Goal: Task Accomplishment & Management: Use online tool/utility

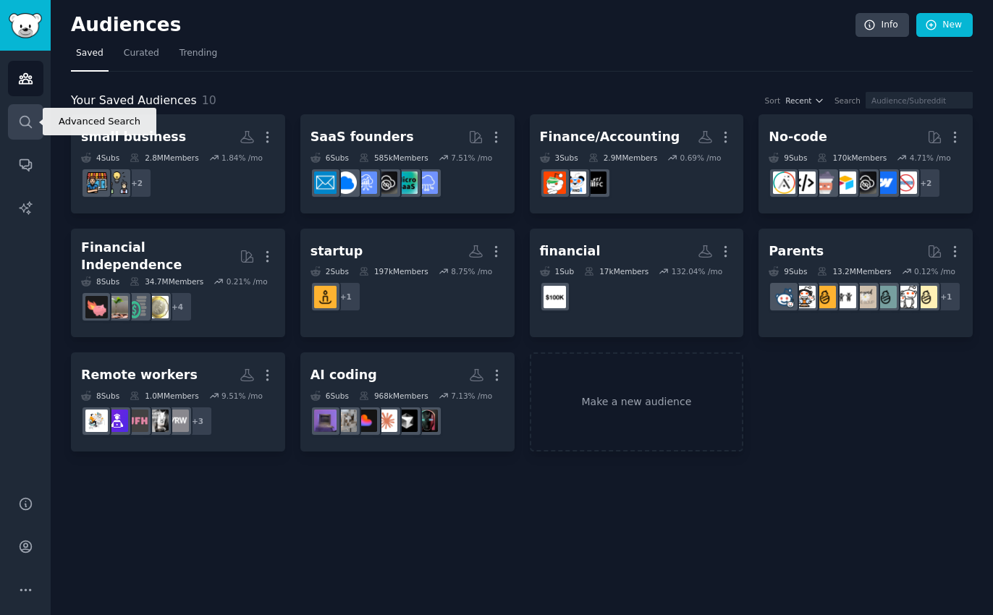
click at [33, 121] on link "Search" at bounding box center [25, 121] width 35 height 35
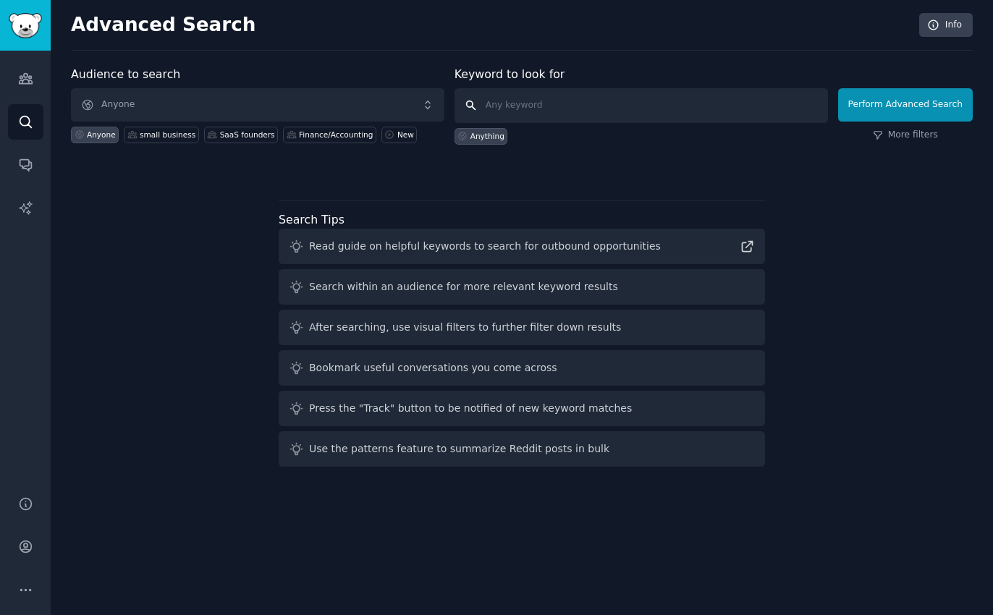
click at [519, 109] on input "text" at bounding box center [641, 105] width 373 height 35
type input "b"
click at [37, 75] on link "Audiences" at bounding box center [25, 78] width 35 height 35
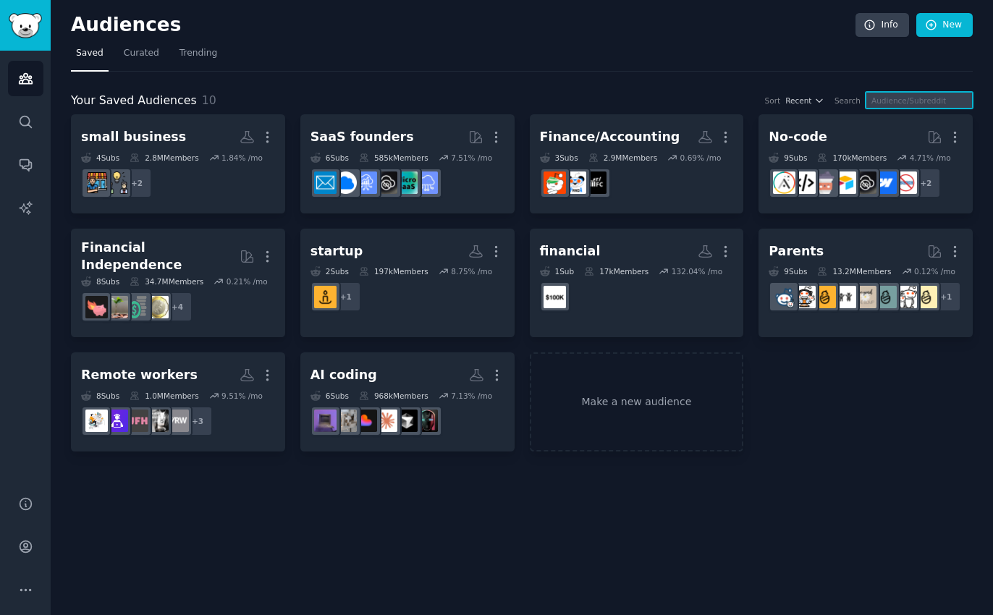
click at [911, 104] on input "text" at bounding box center [919, 100] width 107 height 17
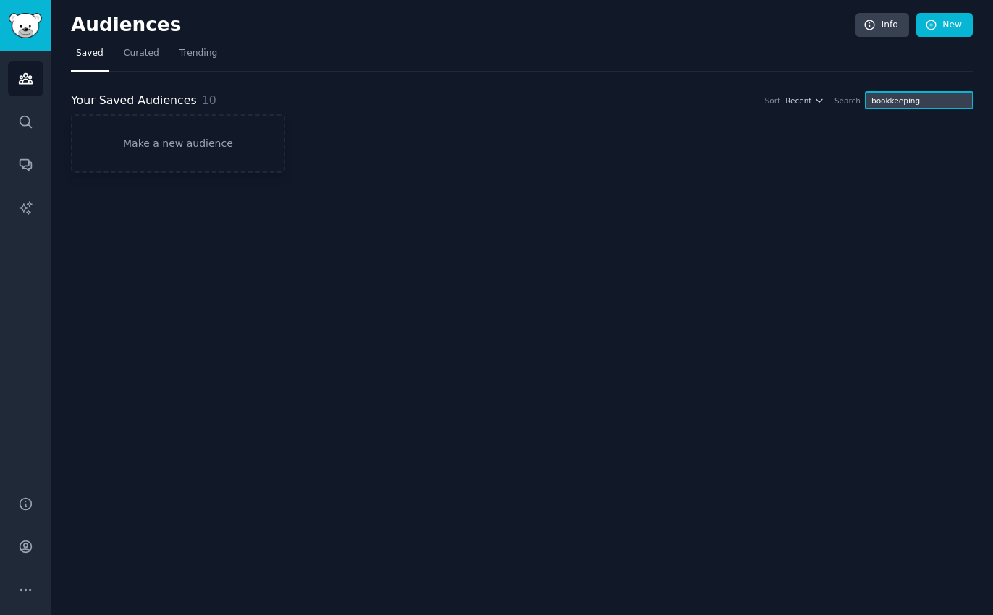
type input "bookkeeping"
click at [159, 61] on link "Curated" at bounding box center [142, 57] width 46 height 30
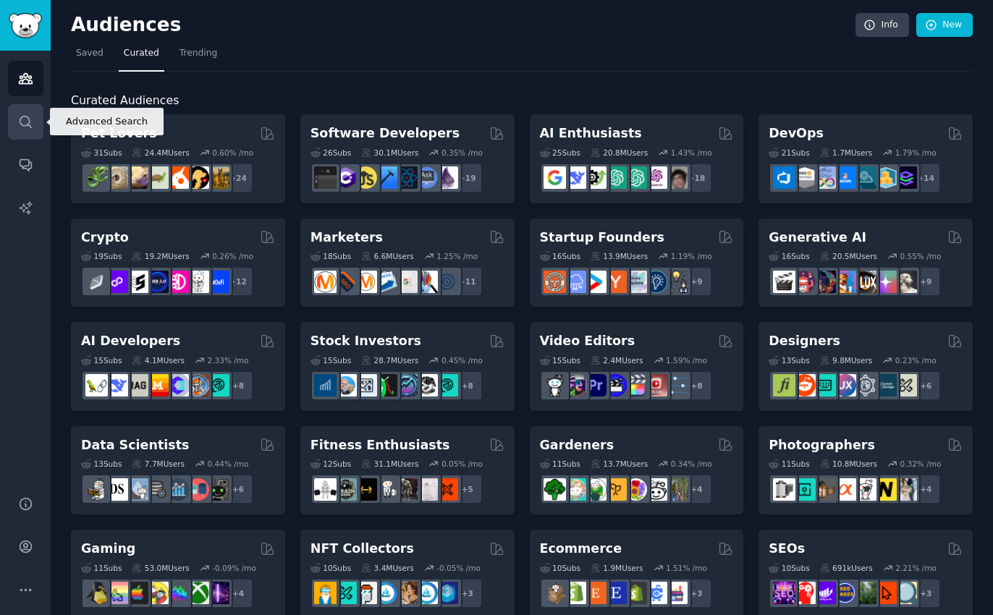
click at [25, 123] on icon "Sidebar" at bounding box center [25, 121] width 15 height 15
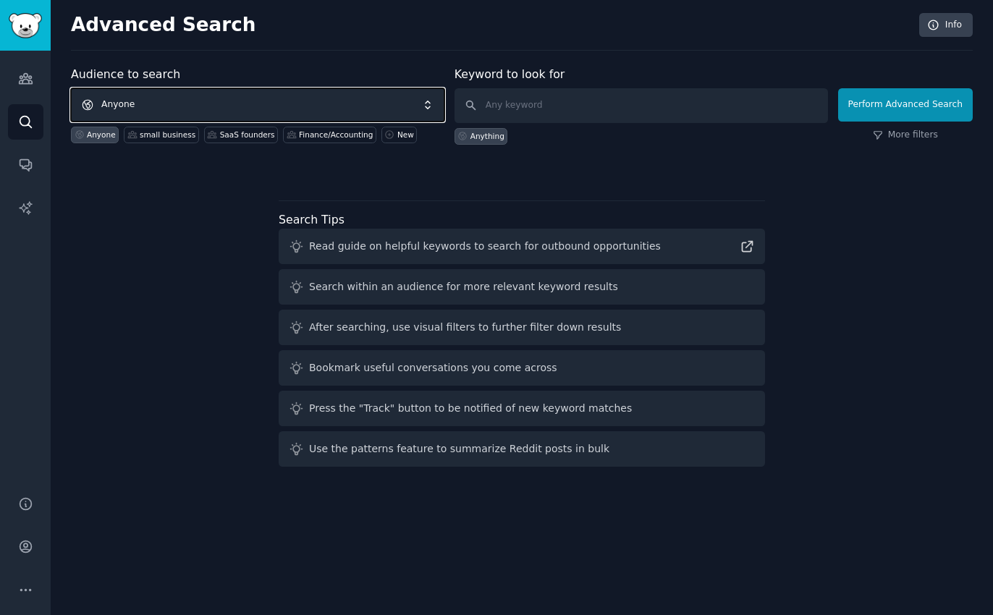
click at [347, 111] on span "Anyone" at bounding box center [257, 104] width 373 height 33
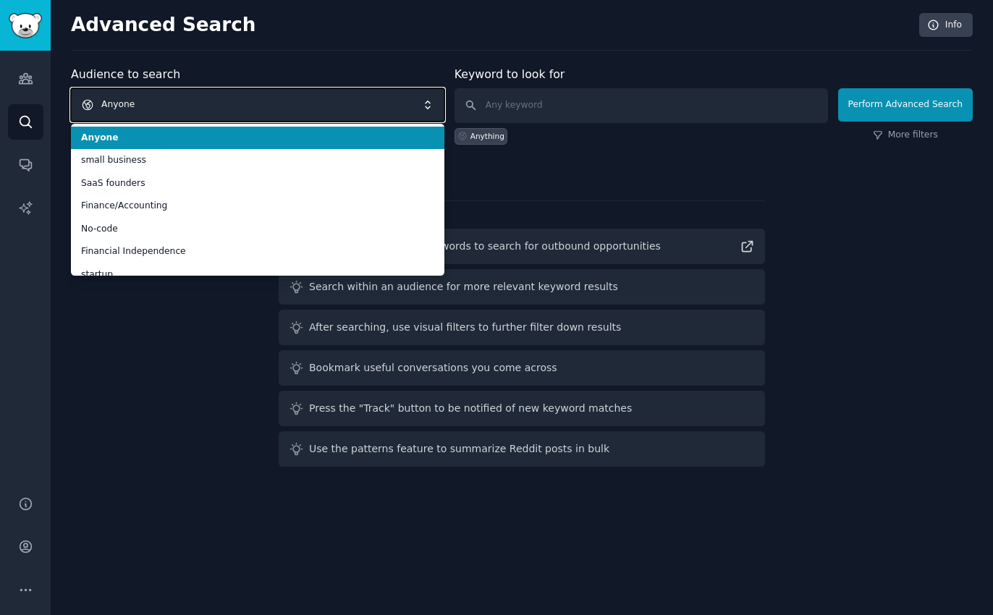
click at [347, 111] on span "Anyone" at bounding box center [257, 104] width 373 height 33
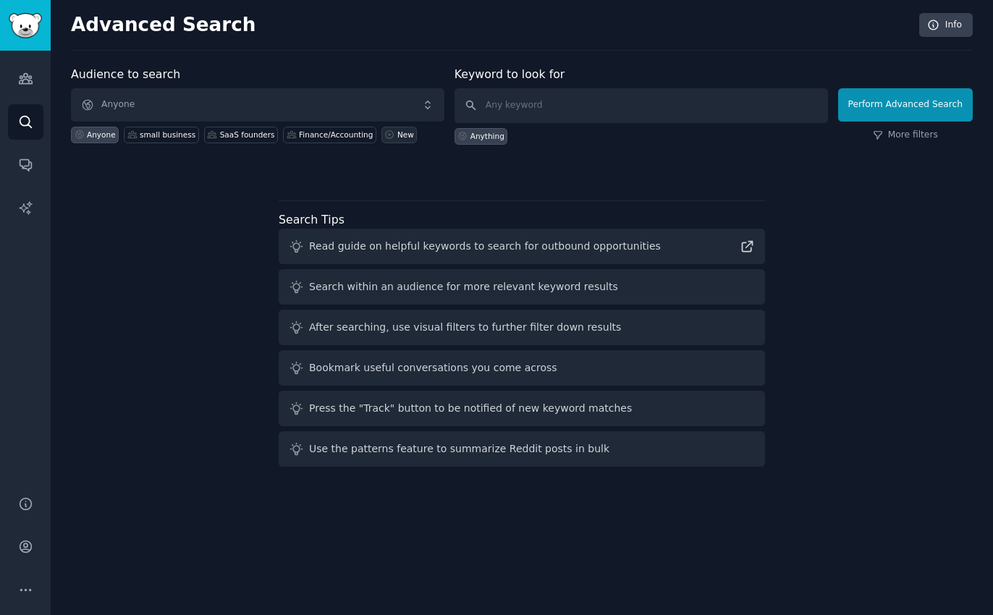
click at [397, 133] on div "New" at bounding box center [405, 135] width 17 height 10
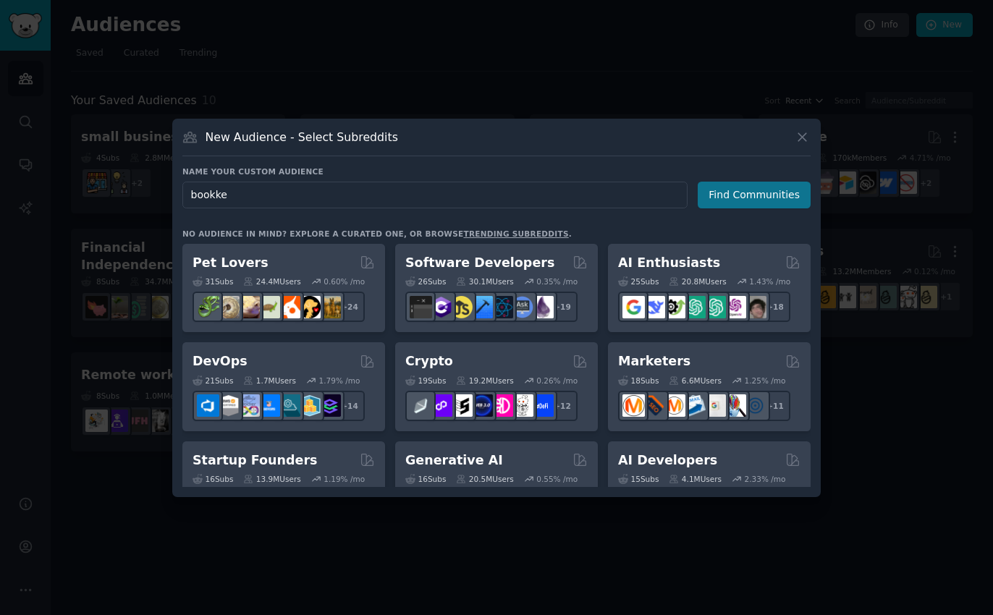
type input "bookke"
click at [748, 203] on button "Find Communities" at bounding box center [754, 195] width 113 height 27
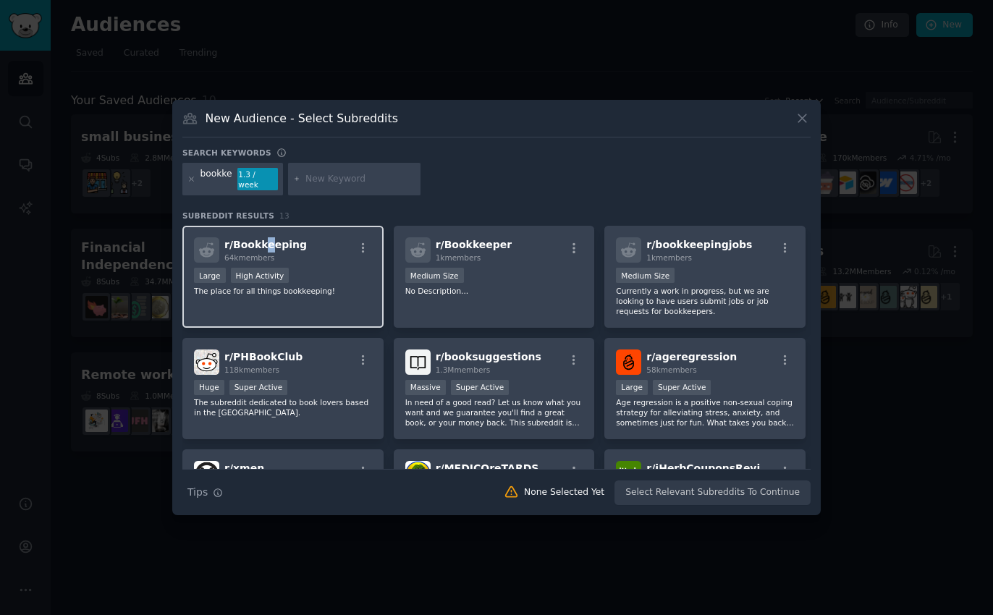
click at [265, 239] on span "r/ Bookkeeping" at bounding box center [265, 245] width 83 height 12
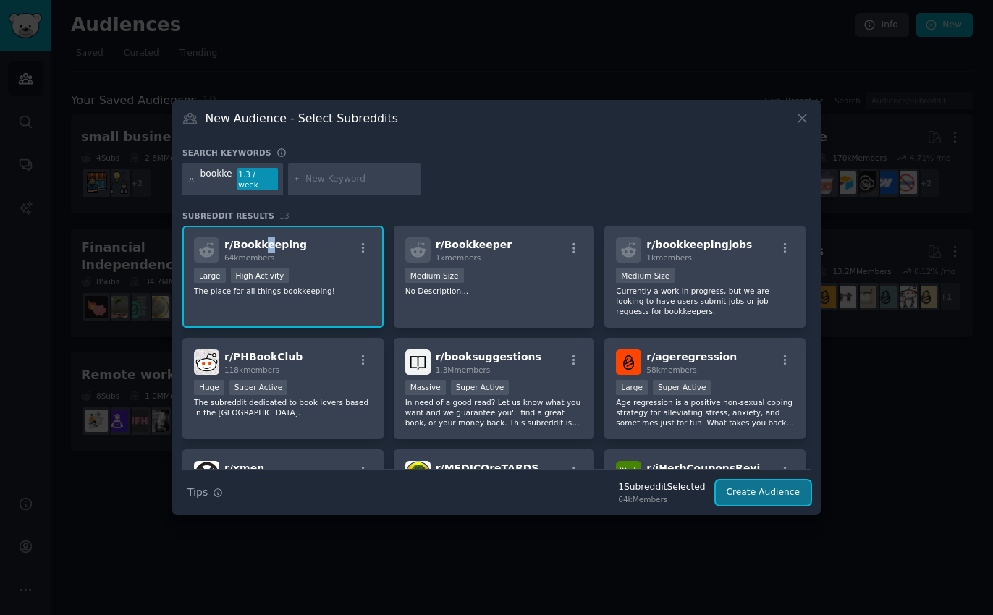
click at [772, 491] on button "Create Audience" at bounding box center [764, 493] width 96 height 25
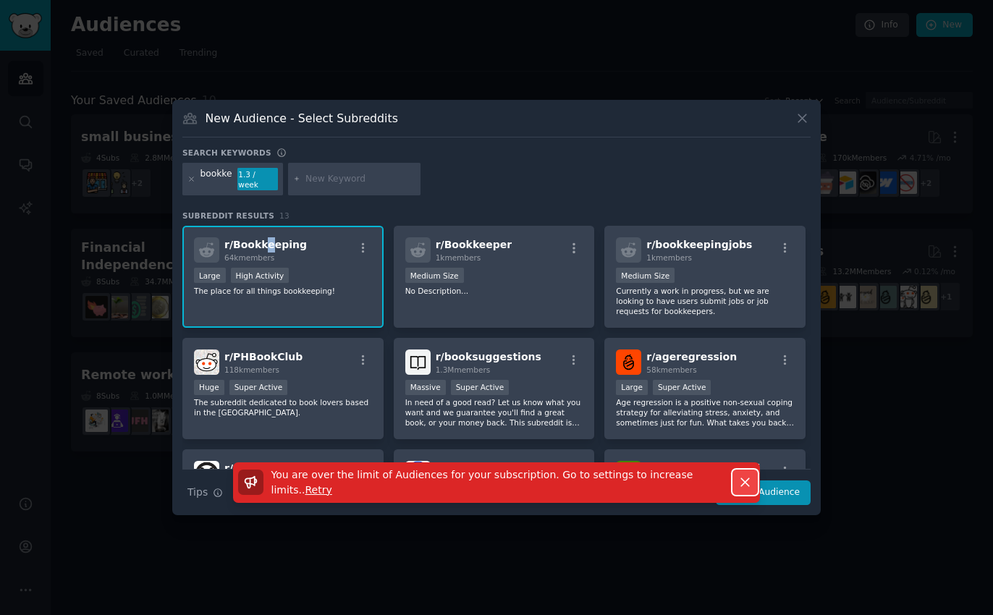
click at [744, 479] on icon "button" at bounding box center [745, 483] width 8 height 8
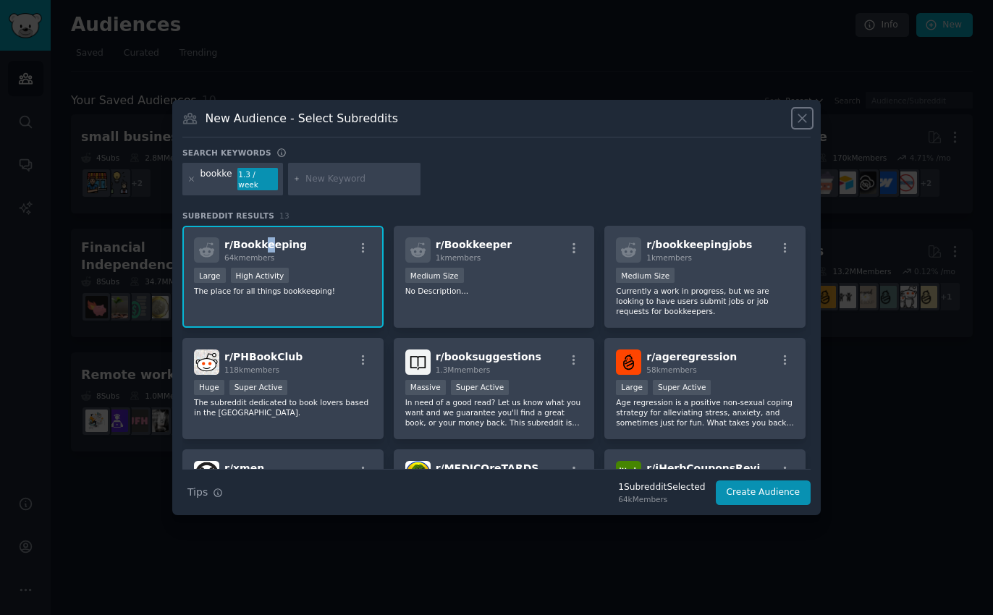
click at [801, 117] on icon at bounding box center [802, 118] width 15 height 15
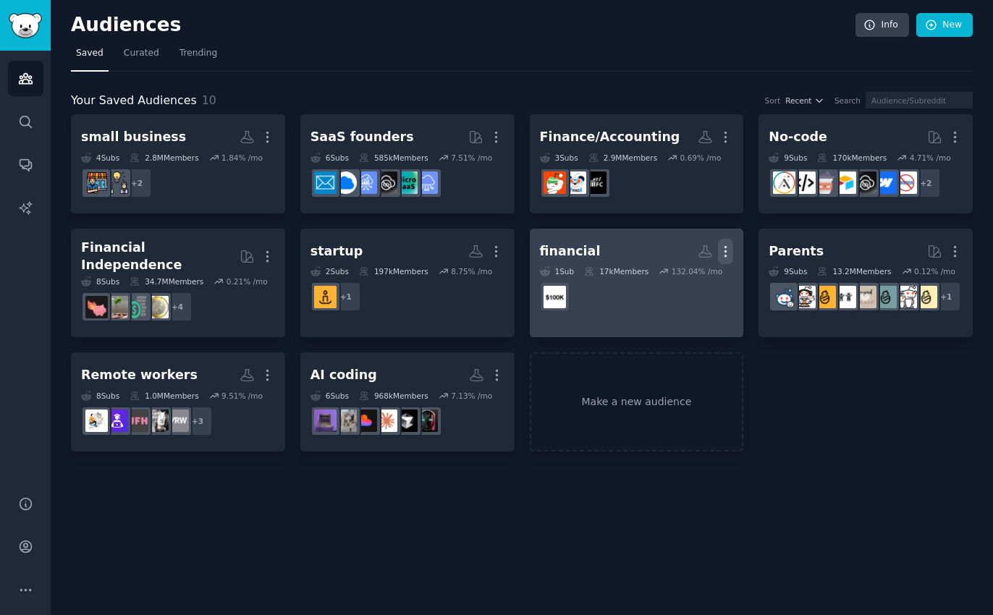
click at [725, 247] on icon "button" at bounding box center [725, 251] width 1 height 10
click at [695, 289] on div "Delete" at bounding box center [676, 281] width 69 height 30
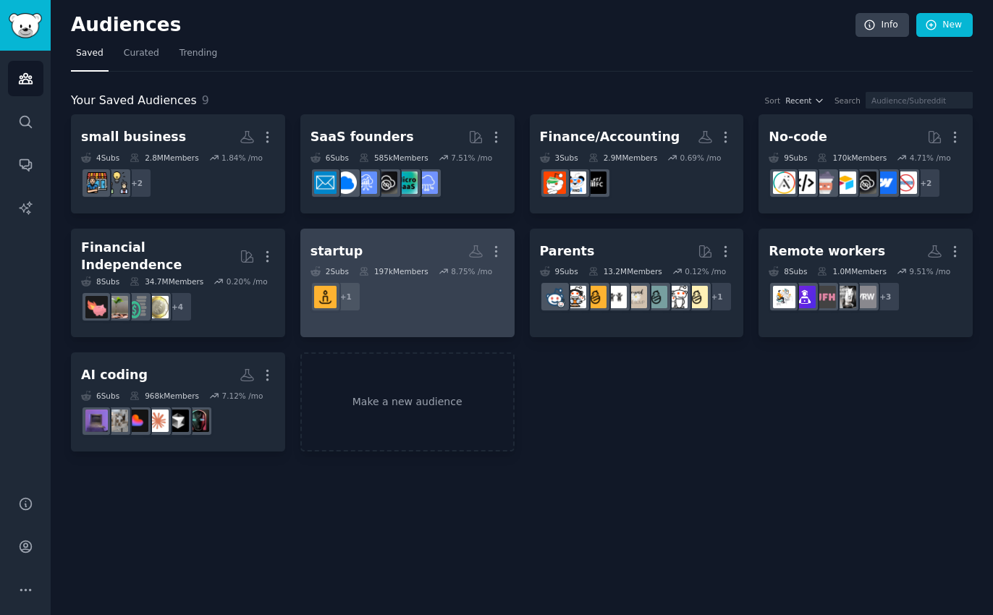
click at [374, 279] on dd "+ 1" at bounding box center [408, 296] width 194 height 41
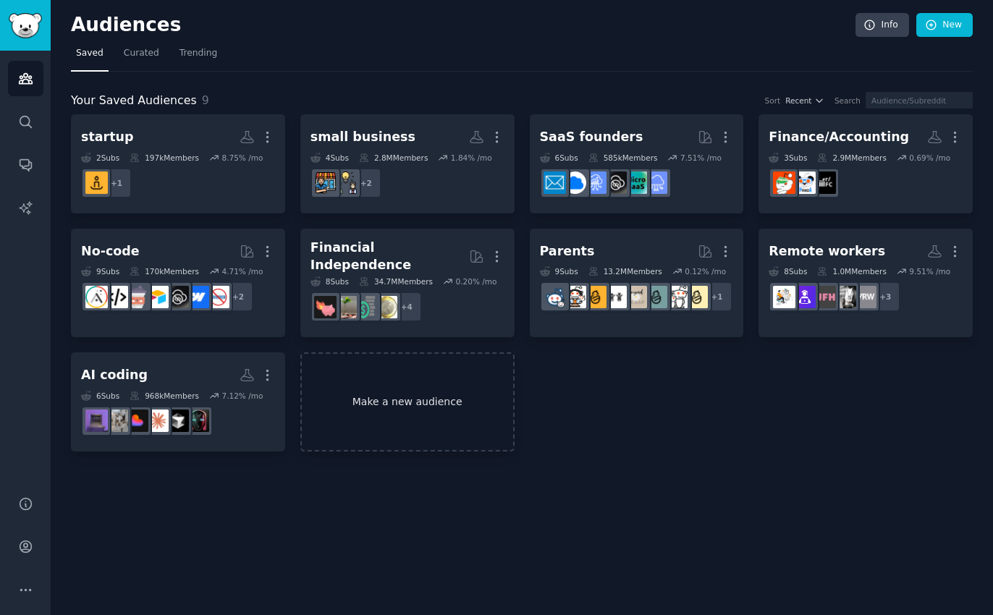
click at [426, 383] on link "Make a new audience" at bounding box center [407, 401] width 214 height 99
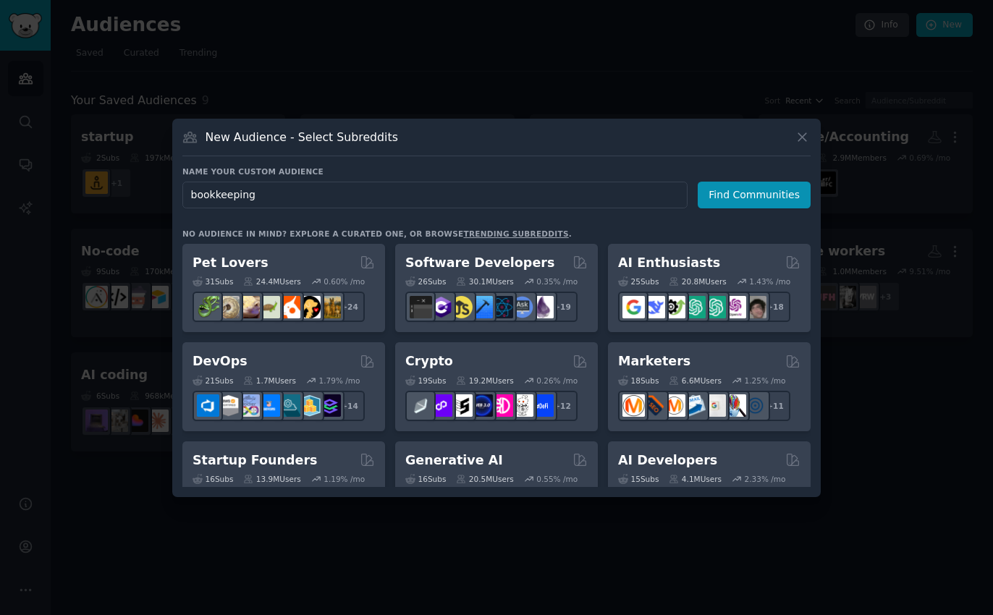
type input "bookkeeping"
click at [740, 208] on div "Name your custom audience Audience Name bookkeeping Find Communities No audienc…" at bounding box center [496, 326] width 628 height 321
click at [741, 195] on button "Find Communities" at bounding box center [754, 195] width 113 height 27
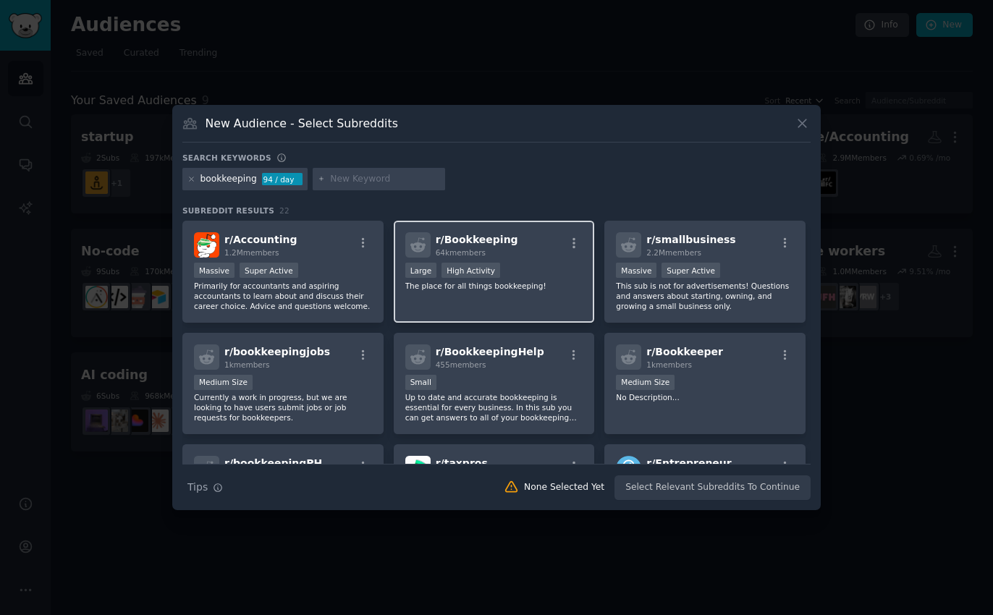
click at [469, 242] on span "r/ Bookkeeping" at bounding box center [477, 240] width 83 height 12
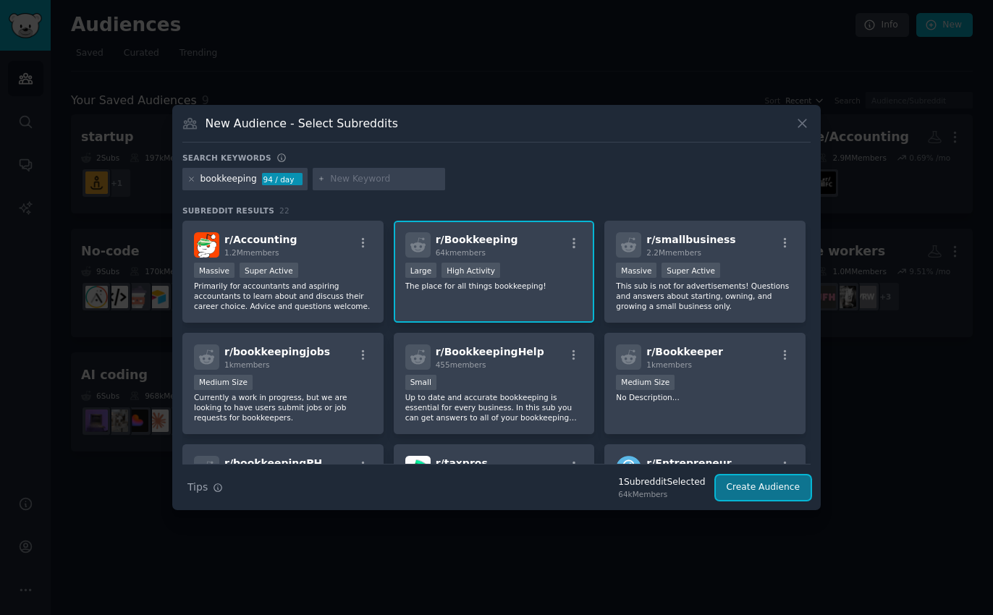
click at [752, 482] on button "Create Audience" at bounding box center [764, 488] width 96 height 25
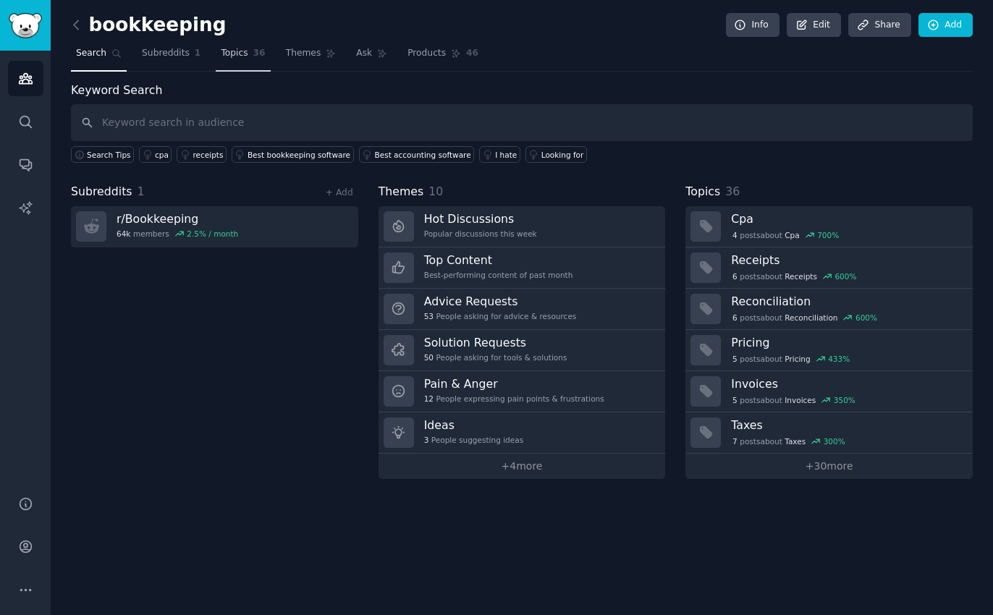
click at [234, 51] on span "Topics" at bounding box center [234, 53] width 27 height 13
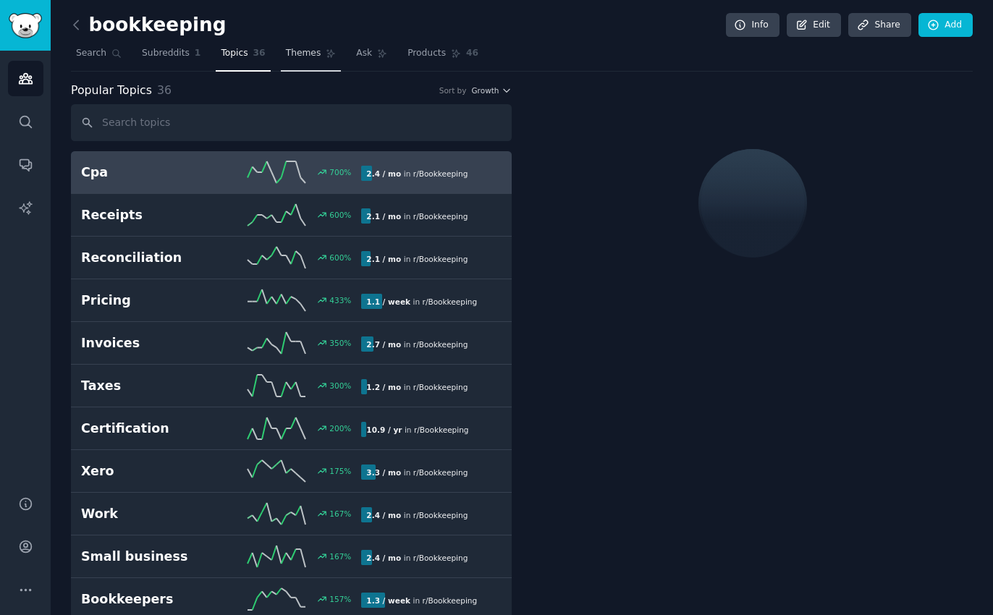
click at [289, 53] on span "Themes" at bounding box center [303, 53] width 35 height 13
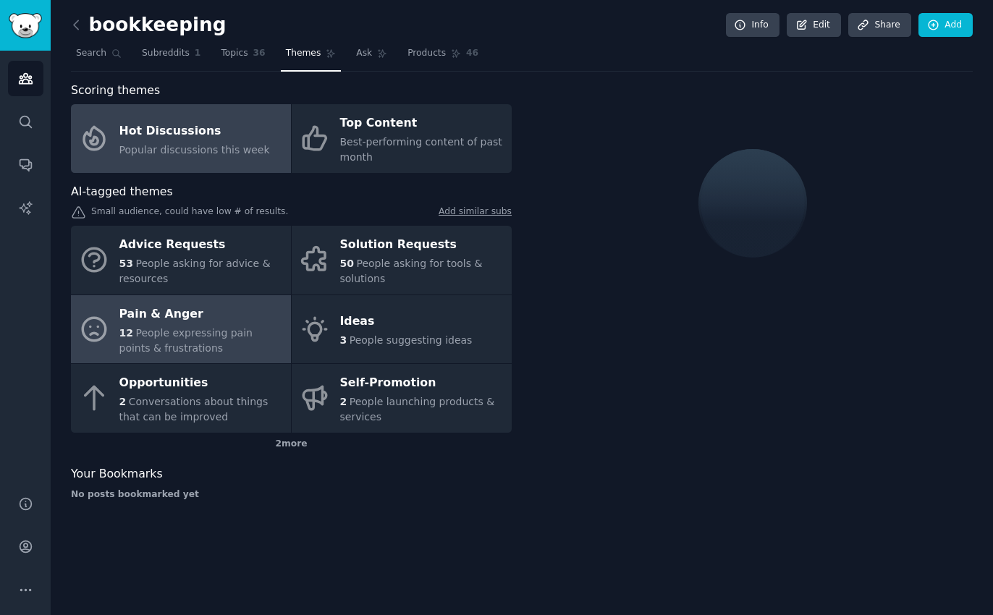
click at [208, 342] on div "12 People expressing pain points & frustrations" at bounding box center [201, 341] width 164 height 30
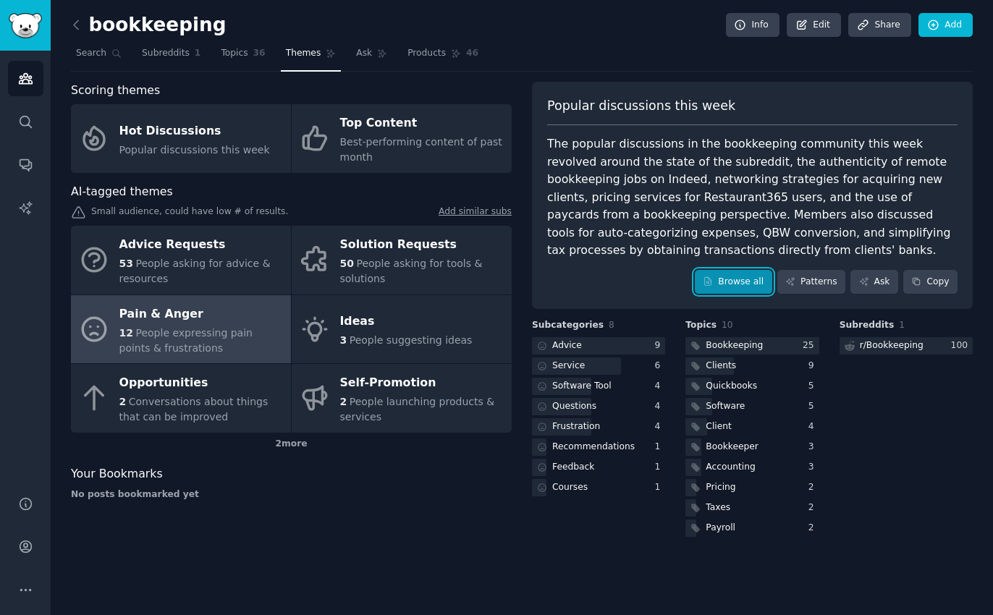
click at [713, 278] on icon at bounding box center [708, 281] width 10 height 10
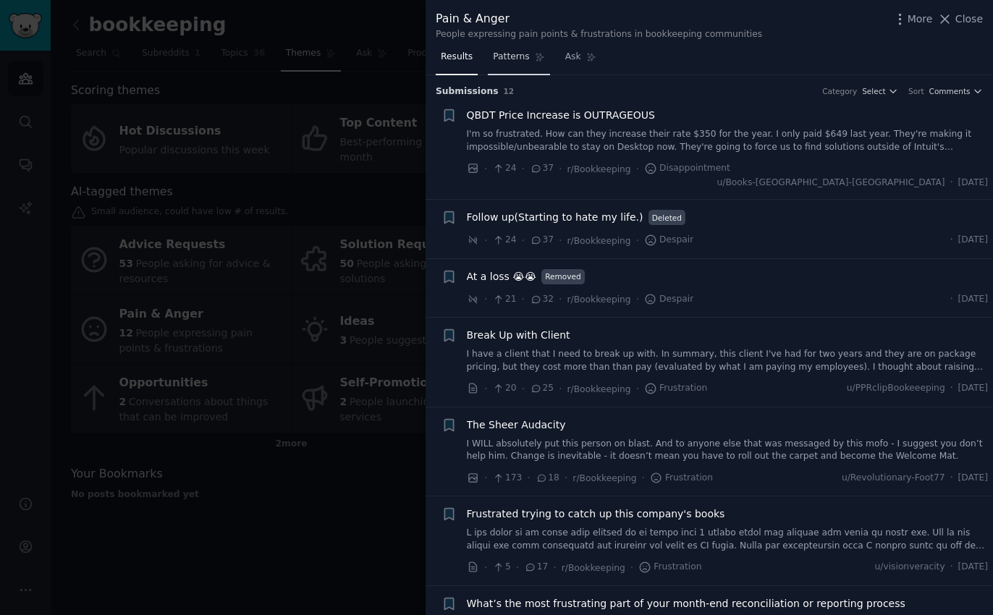
click at [510, 62] on span "Patterns" at bounding box center [511, 57] width 36 height 13
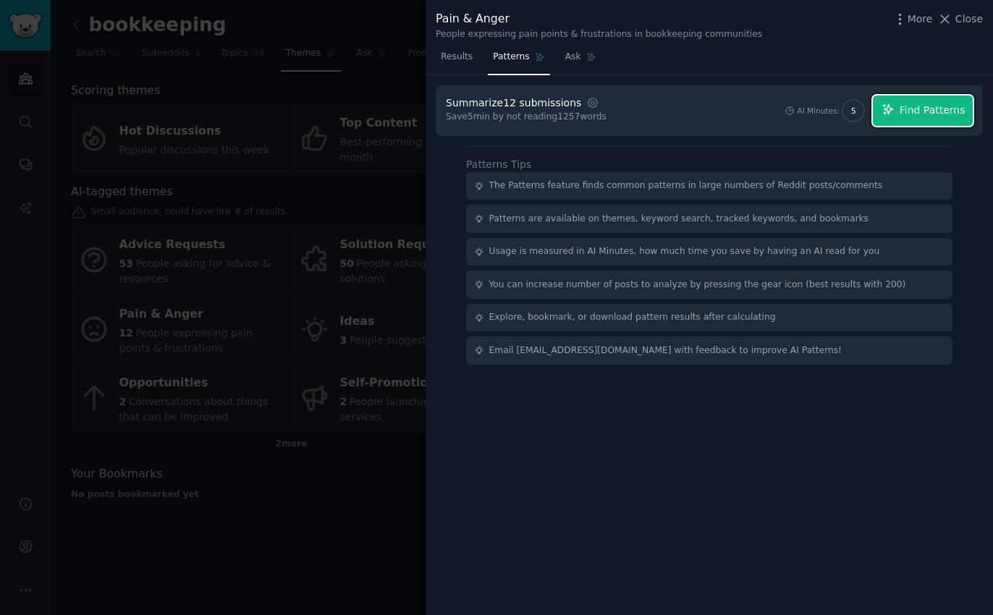
click at [895, 109] on icon "button" at bounding box center [888, 109] width 13 height 13
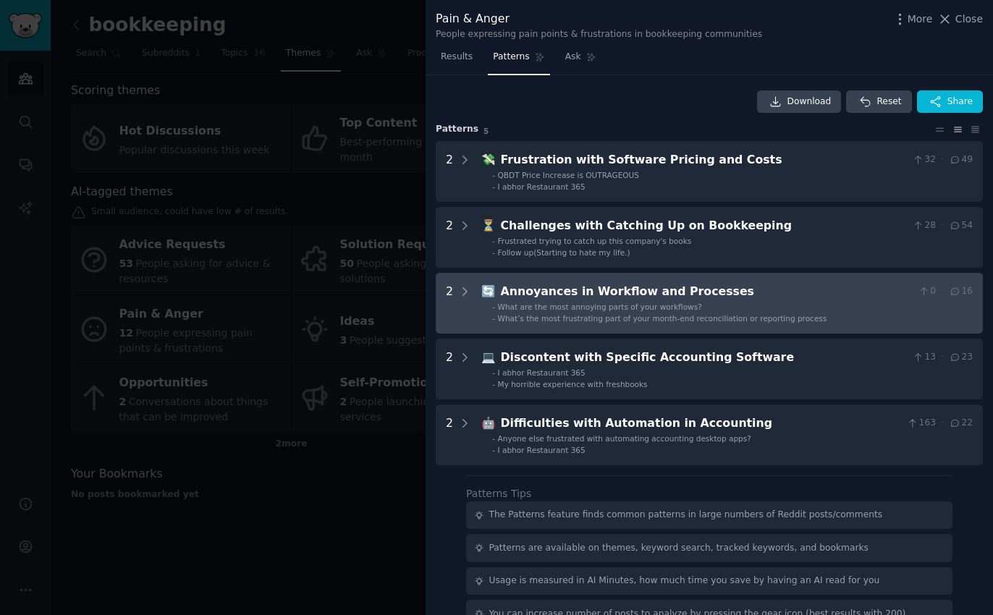
click at [791, 310] on li "- What are the most annoying parts of your workflows?" at bounding box center [732, 307] width 481 height 10
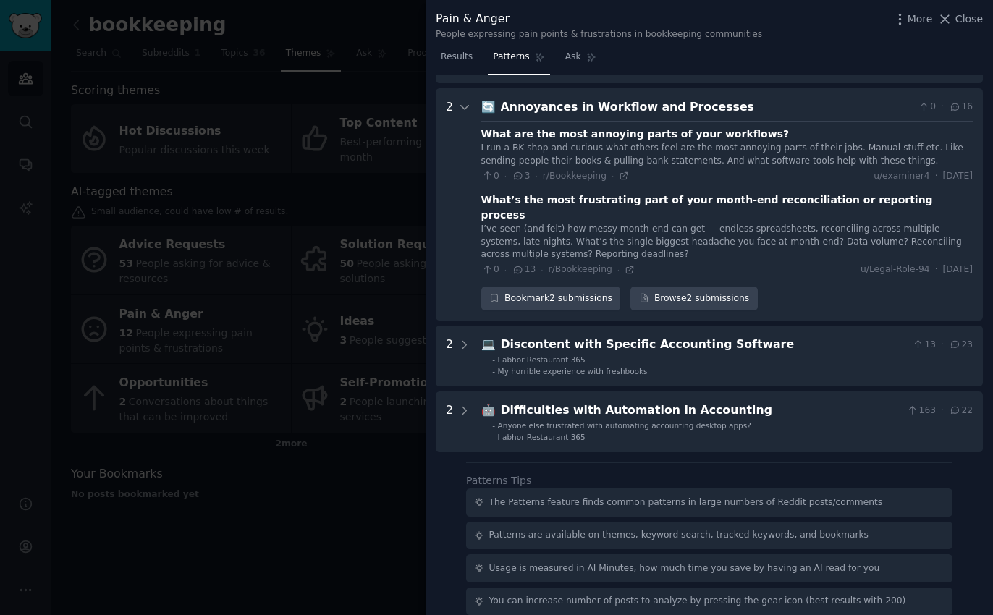
scroll to position [182, 0]
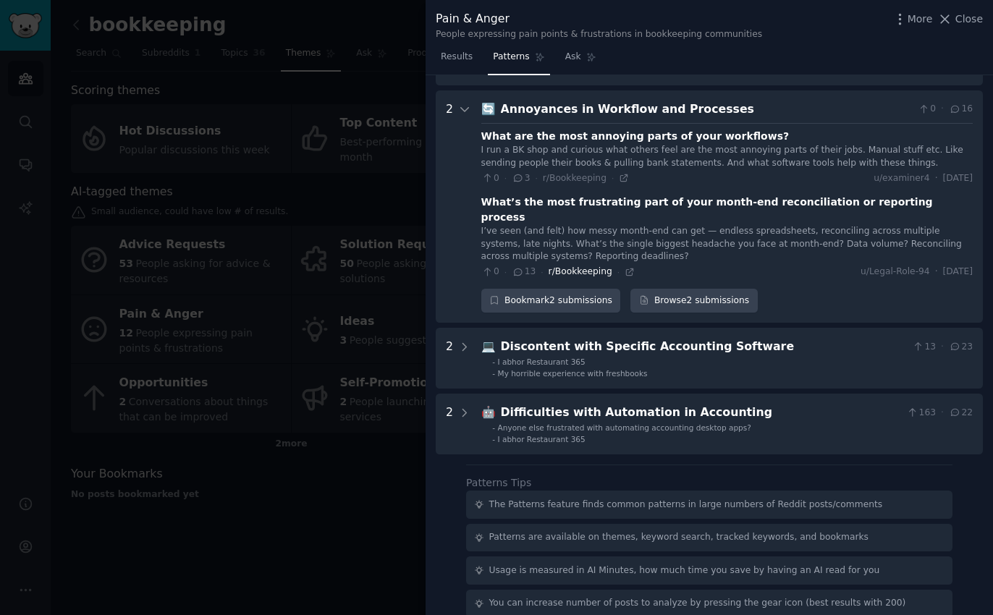
click at [576, 266] on span "r/Bookkeeping" at bounding box center [581, 271] width 64 height 10
click at [646, 200] on div "What’s the most frustrating part of your month-end reconciliation or reporting …" at bounding box center [726, 210] width 491 height 30
click at [653, 134] on div "What are the most annoying parts of your workflows?" at bounding box center [635, 136] width 308 height 15
click at [622, 178] on icon at bounding box center [624, 178] width 10 height 10
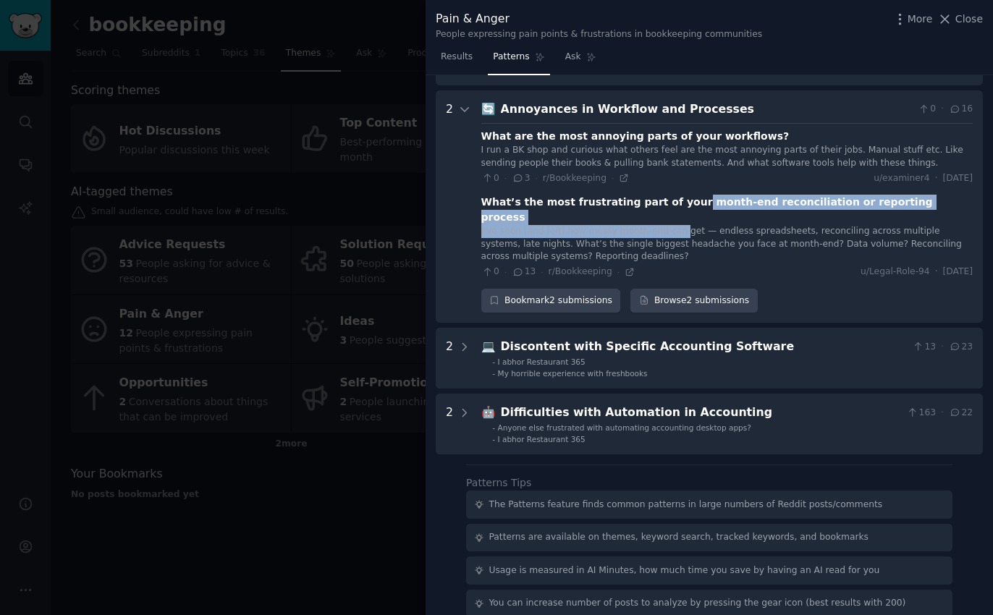
click at [675, 225] on div "I’ve seen (and felt) how messy month-end can get — endless spreadsheets, reconc…" at bounding box center [726, 244] width 491 height 38
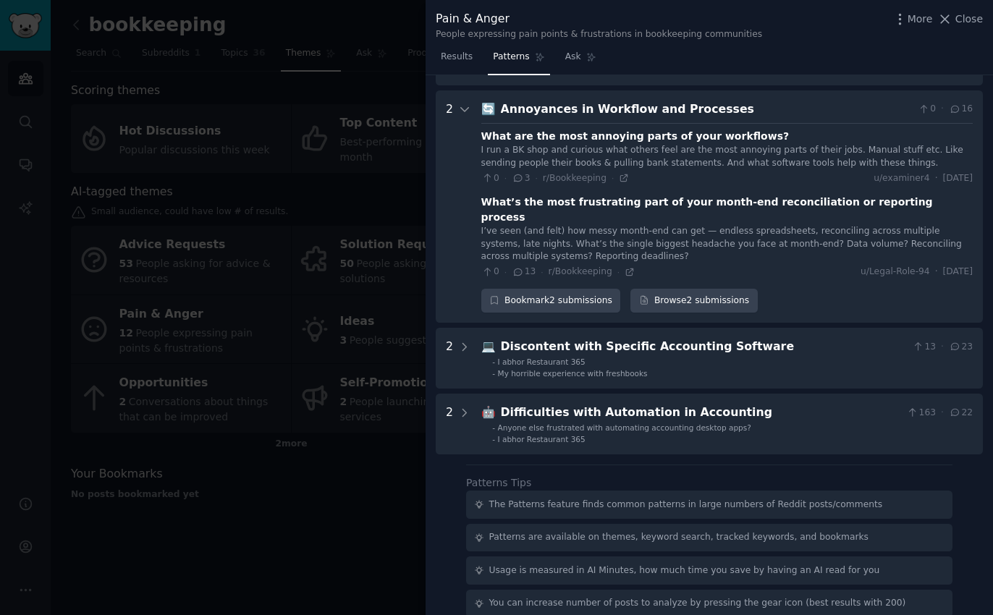
click at [526, 266] on span "13" at bounding box center [524, 272] width 24 height 13
click at [565, 266] on span "r/Bookkeeping" at bounding box center [581, 271] width 64 height 10
click at [633, 236] on div "I’ve seen (and felt) how messy month-end can get — endless spreadsheets, reconc…" at bounding box center [726, 244] width 491 height 38
click at [625, 267] on icon at bounding box center [630, 272] width 10 height 10
